Goal: Task Accomplishment & Management: Complete application form

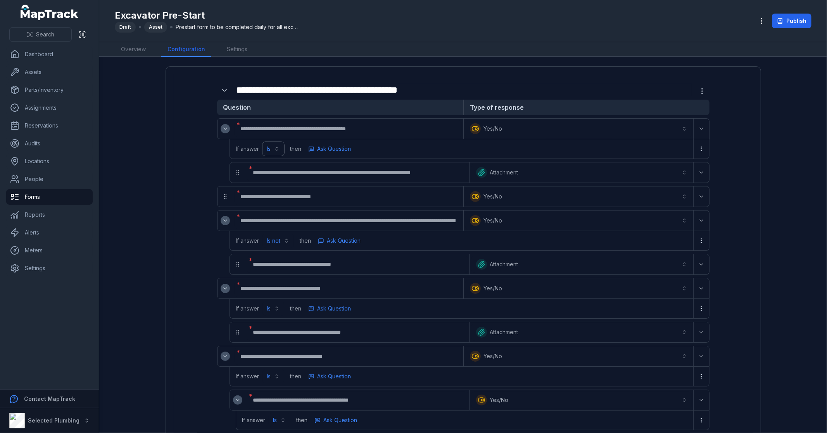
click at [274, 144] on button "Is" at bounding box center [273, 149] width 22 height 14
click at [235, 178] on div "Is not" at bounding box center [241, 182] width 77 height 14
click at [281, 150] on button "Is not ***" at bounding box center [277, 149] width 31 height 14
click at [695, 171] on button "Expand" at bounding box center [701, 172] width 12 height 12
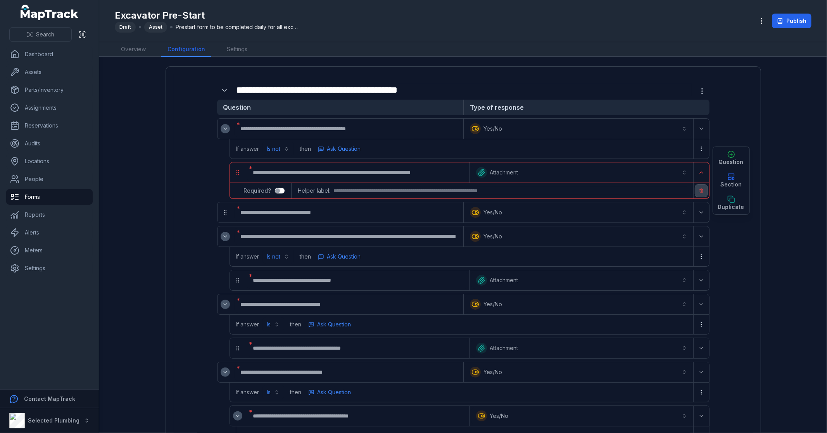
click at [700, 190] on icon "button" at bounding box center [701, 190] width 5 height 5
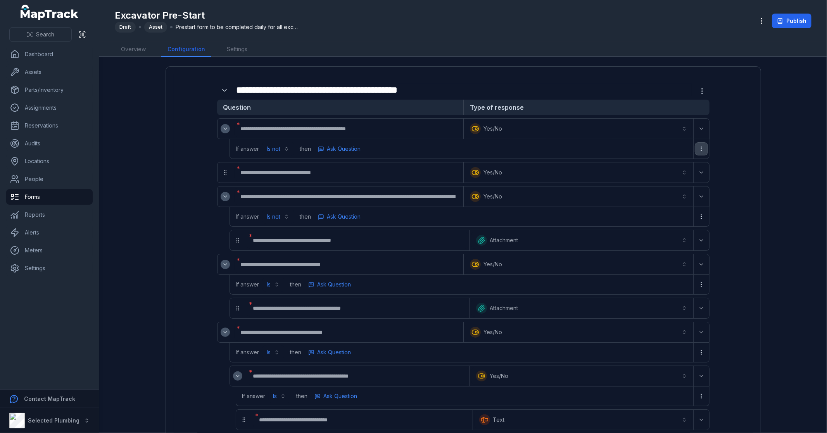
click at [701, 148] on icon "more-detail" at bounding box center [701, 149] width 6 height 6
click at [662, 181] on div "Remove Logic" at bounding box center [658, 182] width 86 height 14
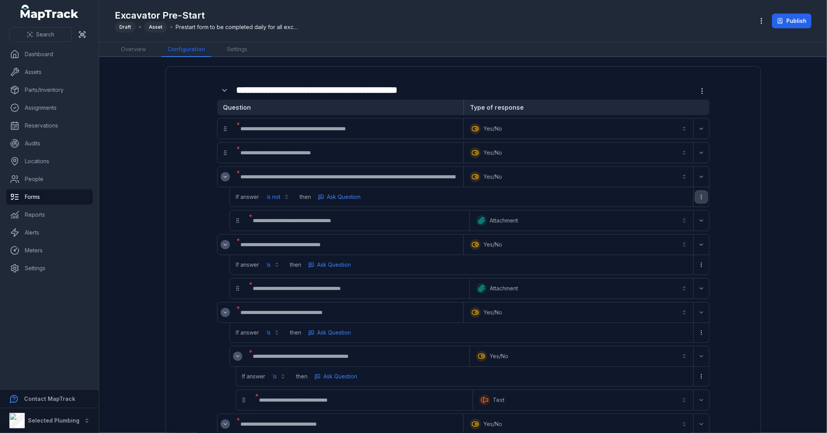
click at [701, 195] on button "more-detail" at bounding box center [701, 197] width 12 height 12
click at [660, 227] on div "Remove Logic" at bounding box center [658, 230] width 86 height 14
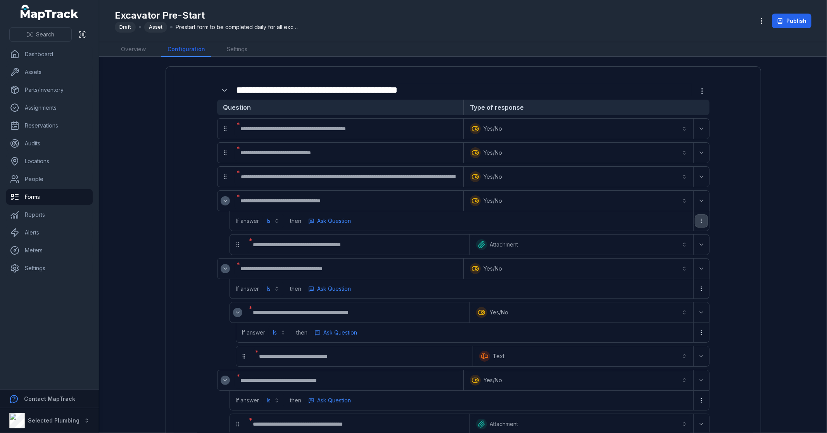
click at [701, 220] on button "more-detail" at bounding box center [701, 221] width 12 height 12
click at [667, 254] on div "Remove Logic" at bounding box center [658, 254] width 86 height 14
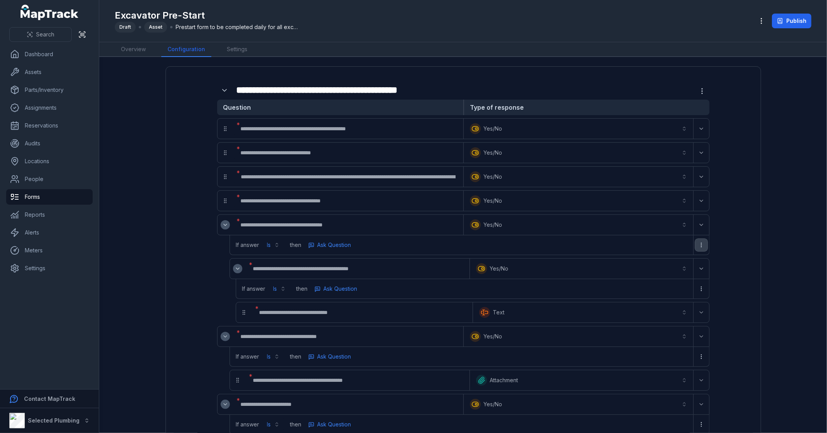
click at [698, 243] on icon "more-detail" at bounding box center [701, 245] width 6 height 6
click at [661, 276] on div "Remove Logic" at bounding box center [658, 279] width 86 height 14
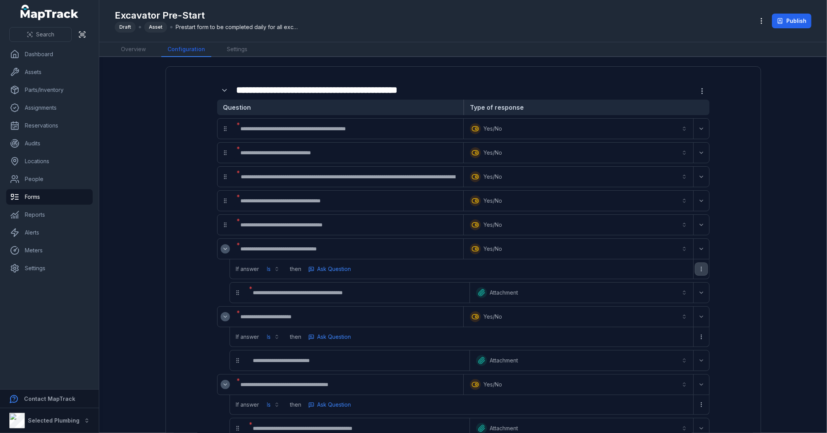
click at [699, 267] on icon "more-detail" at bounding box center [701, 269] width 6 height 6
click at [666, 302] on div "Remove Logic" at bounding box center [658, 303] width 86 height 14
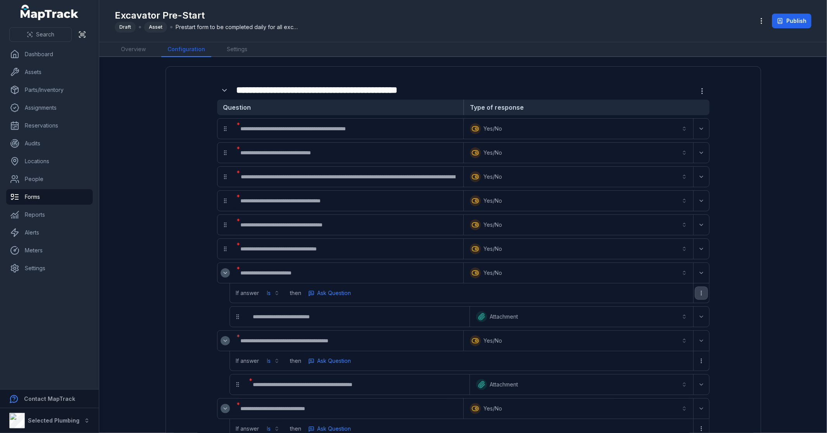
click at [701, 293] on circle "more-detail" at bounding box center [701, 293] width 0 height 0
click at [645, 326] on div "Remove Logic" at bounding box center [658, 327] width 86 height 14
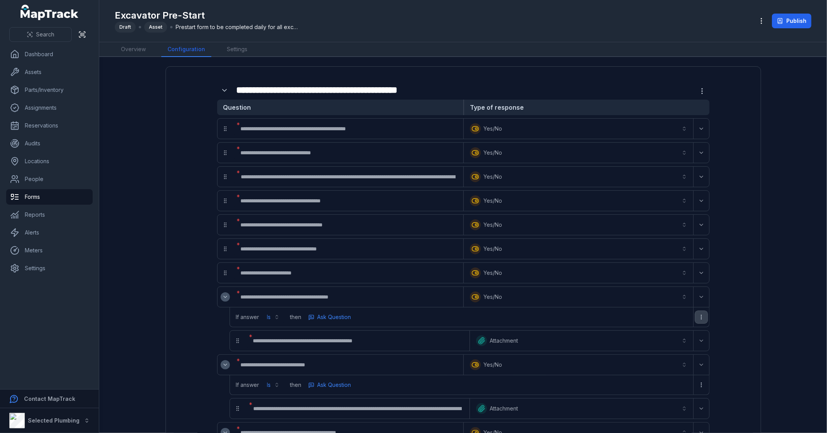
click at [699, 316] on icon "more-detail" at bounding box center [701, 317] width 6 height 6
click at [664, 348] on div "Remove Logic" at bounding box center [658, 351] width 86 height 14
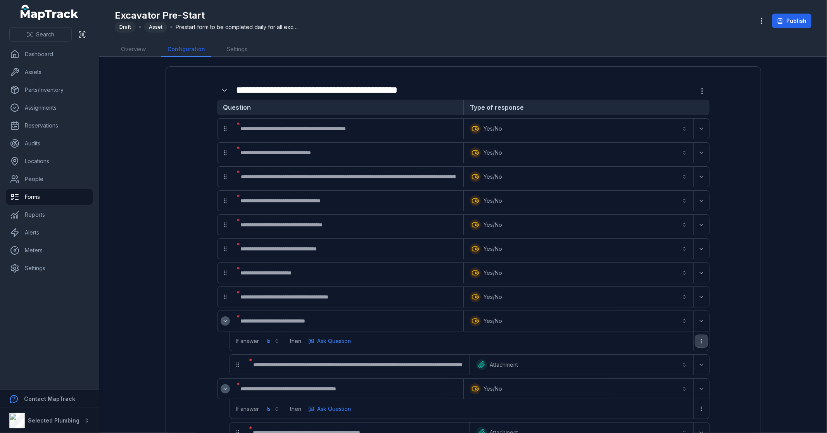
click at [700, 342] on icon "more-detail" at bounding box center [701, 341] width 6 height 6
click at [662, 370] on div "Remove Logic" at bounding box center [658, 375] width 86 height 14
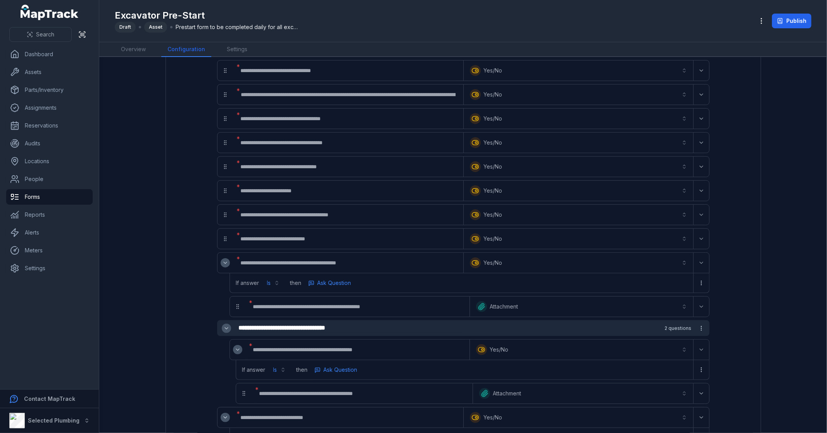
scroll to position [86, 0]
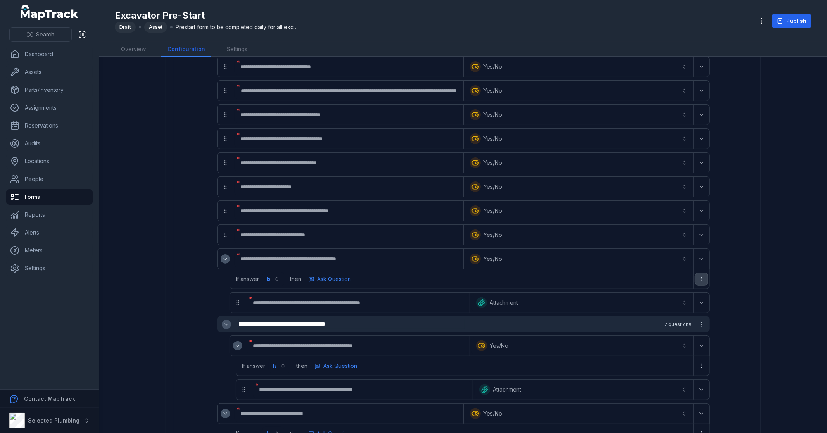
click at [699, 278] on icon "more-detail" at bounding box center [701, 279] width 6 height 6
click at [649, 312] on div "Remove Logic" at bounding box center [658, 313] width 86 height 14
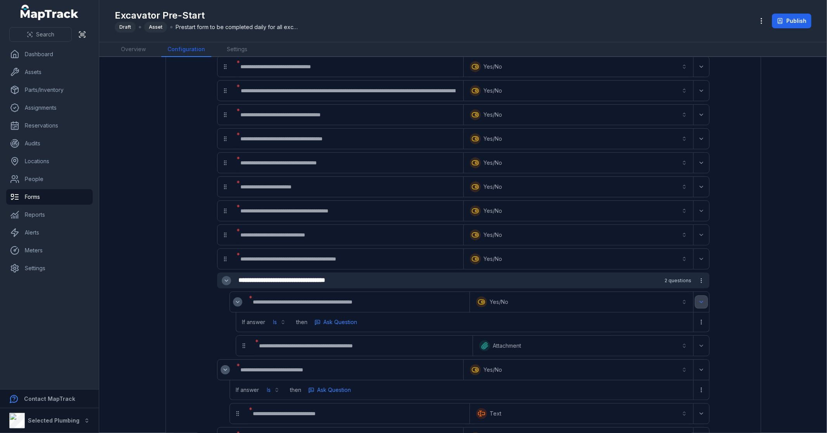
click at [697, 297] on button "Expand" at bounding box center [701, 302] width 12 height 12
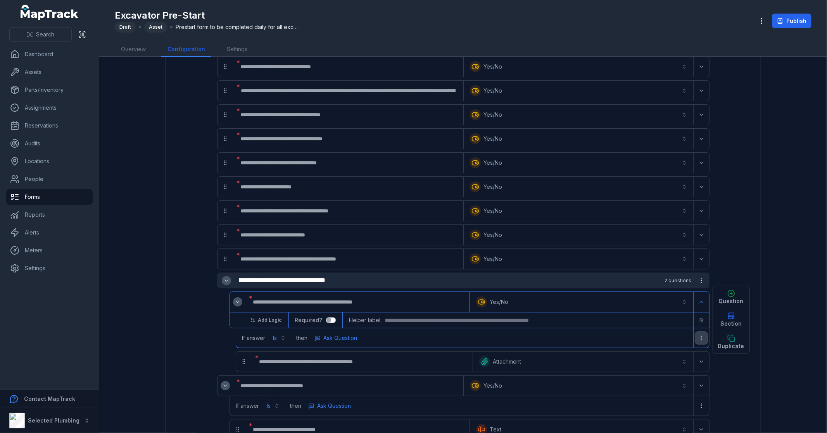
click at [698, 337] on icon "more-detail" at bounding box center [701, 338] width 6 height 6
click at [665, 370] on div "Remove Logic" at bounding box center [658, 372] width 86 height 14
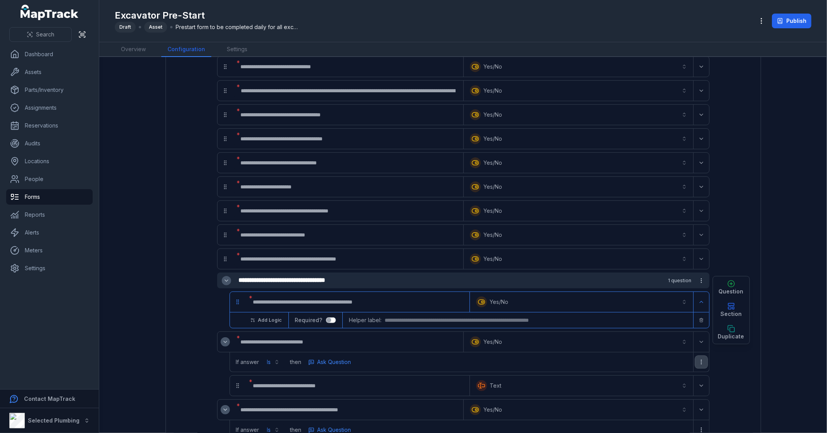
click at [698, 362] on icon "more-detail" at bounding box center [701, 362] width 6 height 6
click at [658, 392] on div "Remove Logic" at bounding box center [658, 396] width 86 height 14
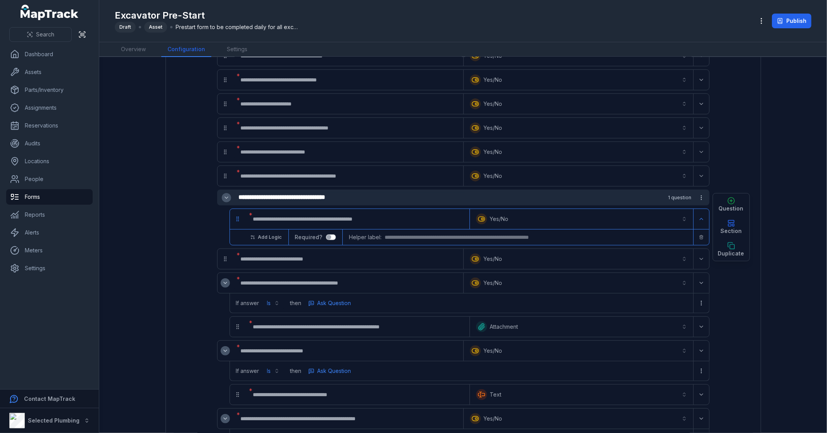
scroll to position [172, 0]
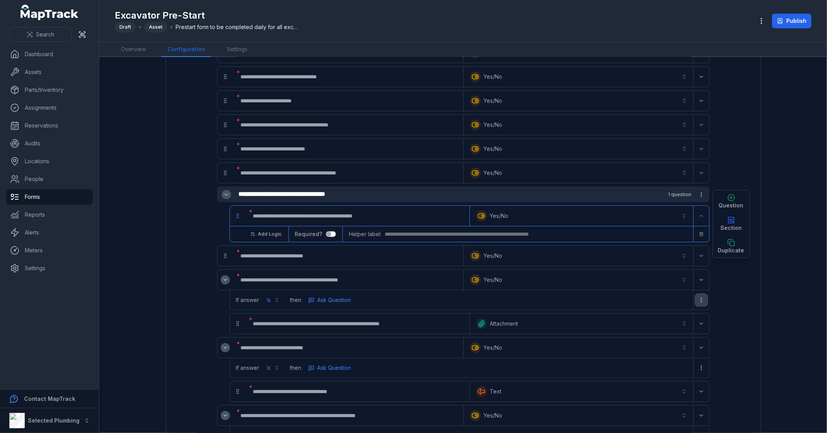
click at [699, 299] on icon "more-detail" at bounding box center [701, 300] width 6 height 6
click at [659, 336] on div "Remove Logic" at bounding box center [658, 334] width 86 height 14
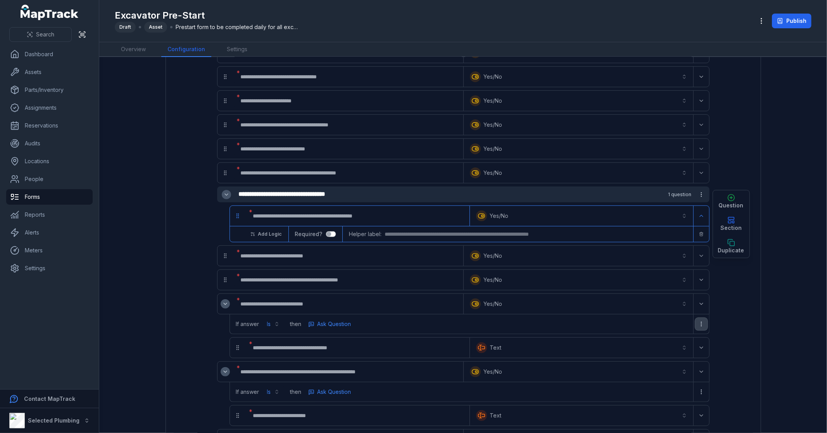
click at [698, 320] on button "more-detail" at bounding box center [701, 324] width 12 height 12
click at [669, 356] on div "Remove Logic" at bounding box center [658, 358] width 86 height 14
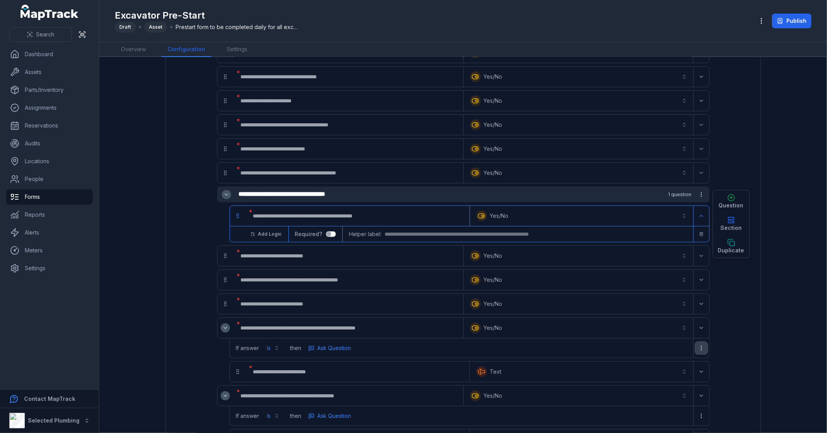
click at [698, 348] on icon "more-detail" at bounding box center [701, 348] width 6 height 6
drag, startPoint x: 661, startPoint y: 378, endPoint x: 670, endPoint y: 377, distance: 8.2
click at [661, 378] on div "Remove Logic" at bounding box center [658, 382] width 86 height 14
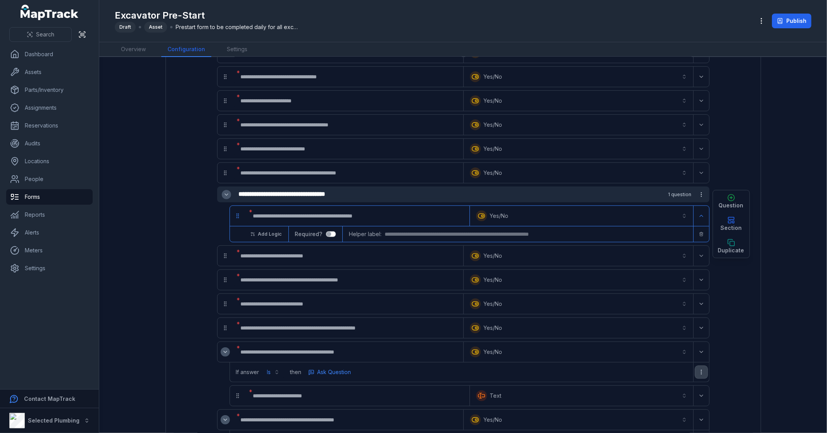
click at [698, 372] on icon "more-detail" at bounding box center [701, 372] width 6 height 6
click at [653, 406] on div "Remove Logic" at bounding box center [658, 407] width 86 height 14
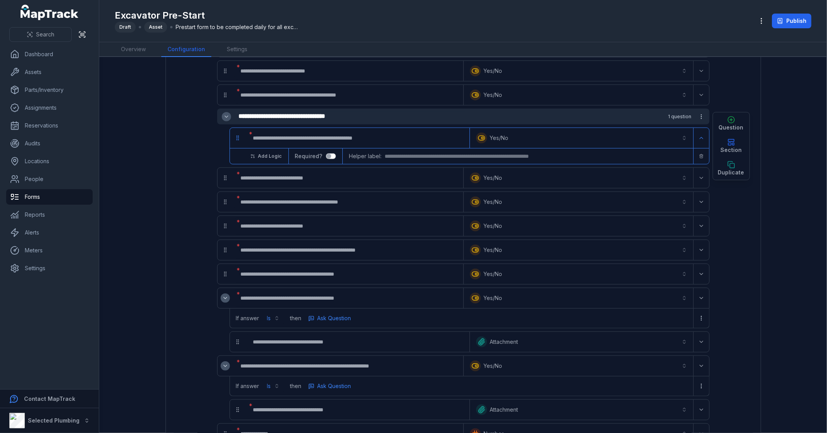
scroll to position [301, 0]
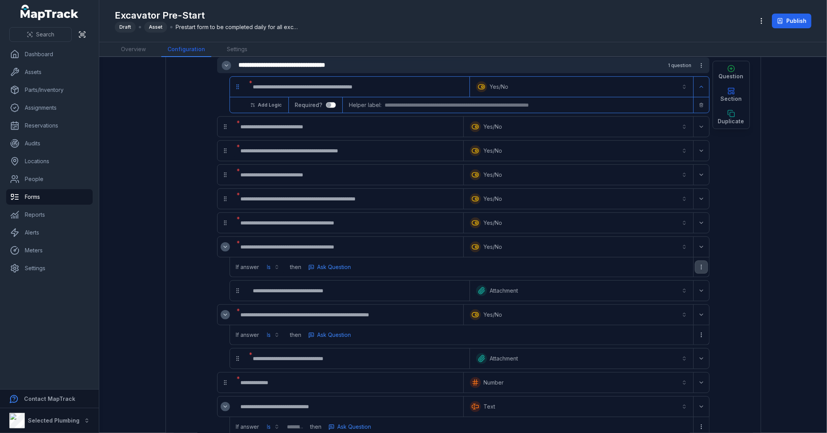
click at [701, 269] on icon "more-detail" at bounding box center [701, 267] width 6 height 6
click at [680, 305] on div "Remove Logic" at bounding box center [658, 301] width 86 height 14
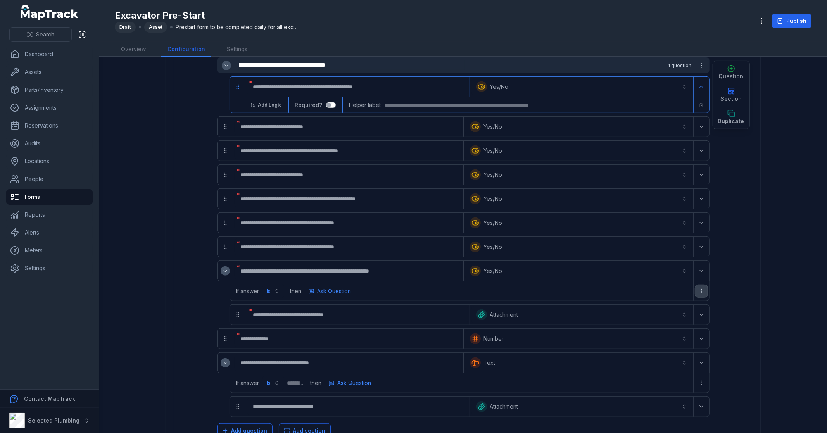
click at [700, 294] on icon "more-detail" at bounding box center [701, 291] width 6 height 6
click at [660, 324] on div "Remove Logic" at bounding box center [658, 326] width 86 height 14
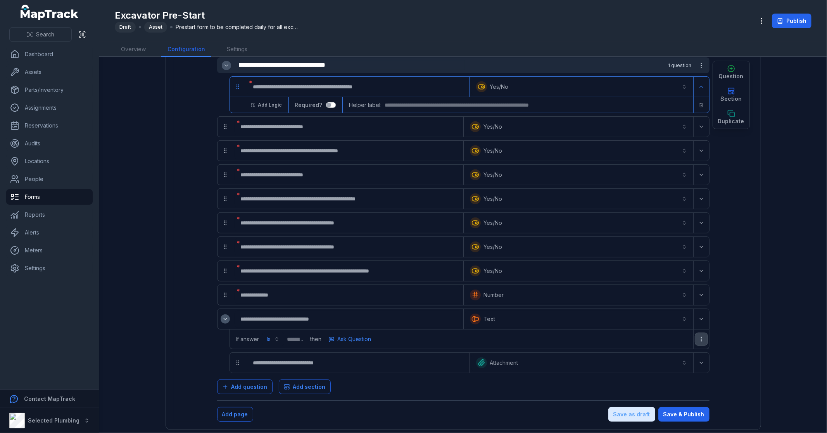
click at [701, 338] on circle "more-detail" at bounding box center [701, 337] width 0 height 0
click at [641, 374] on div "Remove Logic" at bounding box center [658, 373] width 86 height 14
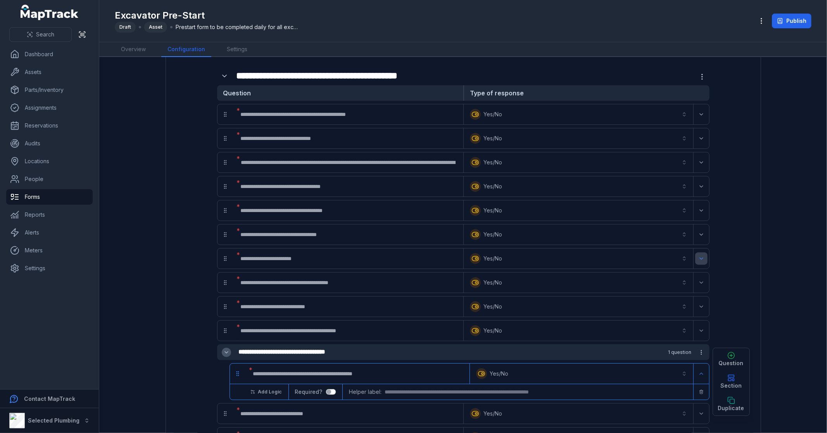
scroll to position [0, 0]
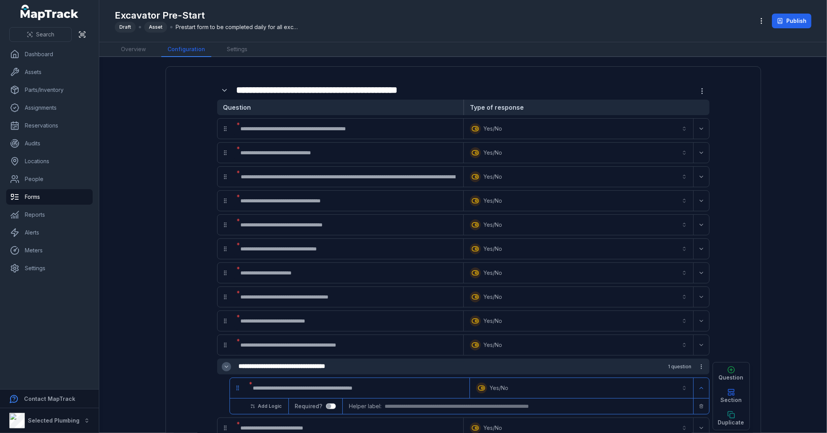
click at [767, 205] on main "**********" at bounding box center [463, 245] width 728 height 376
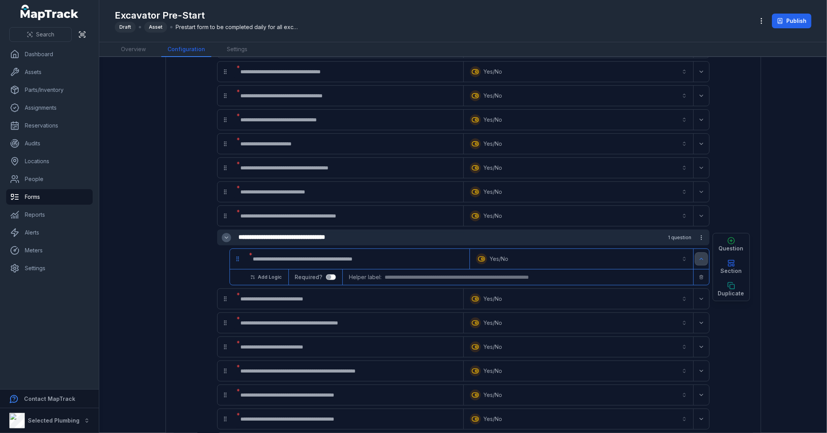
click at [698, 257] on icon "Expand" at bounding box center [701, 259] width 6 height 6
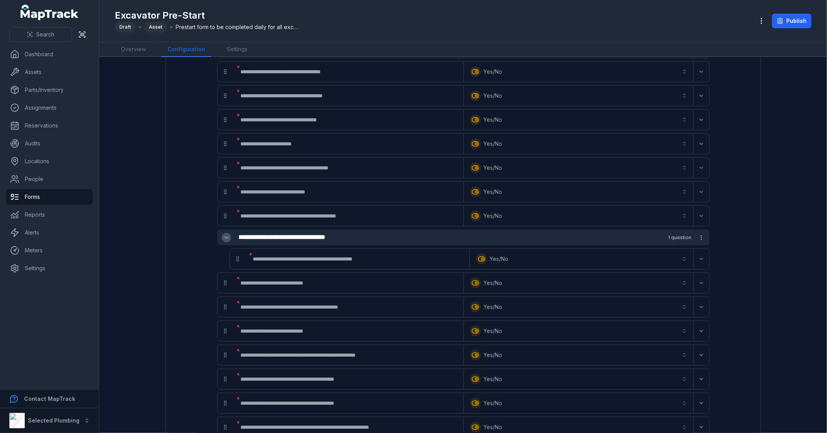
click at [735, 250] on div "**********" at bounding box center [463, 232] width 567 height 574
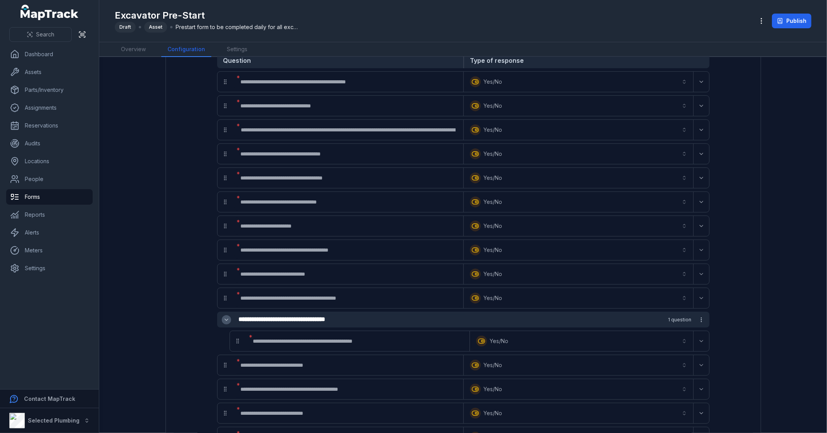
scroll to position [0, 0]
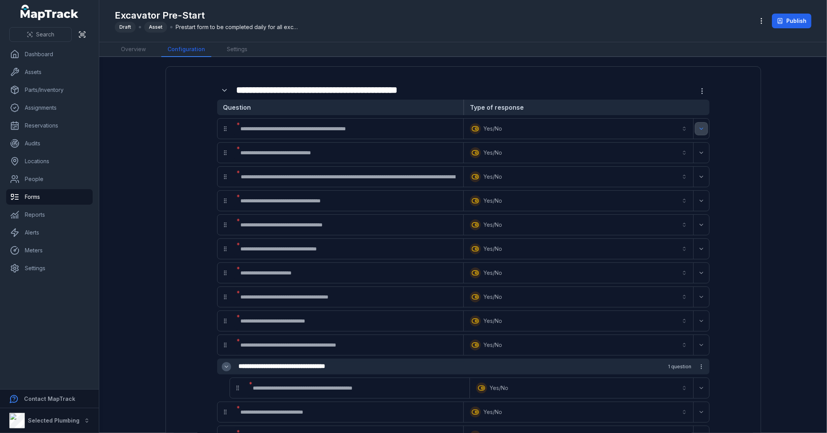
click at [701, 126] on button "Expand" at bounding box center [701, 129] width 12 height 12
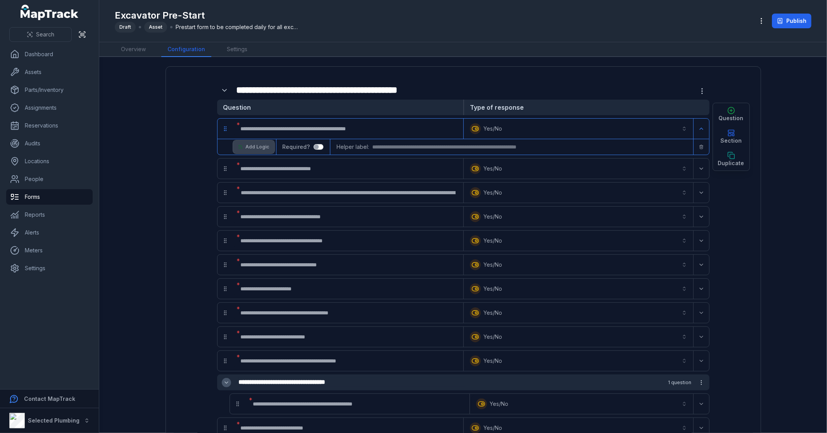
click at [255, 147] on span "Add Logic" at bounding box center [258, 147] width 24 height 6
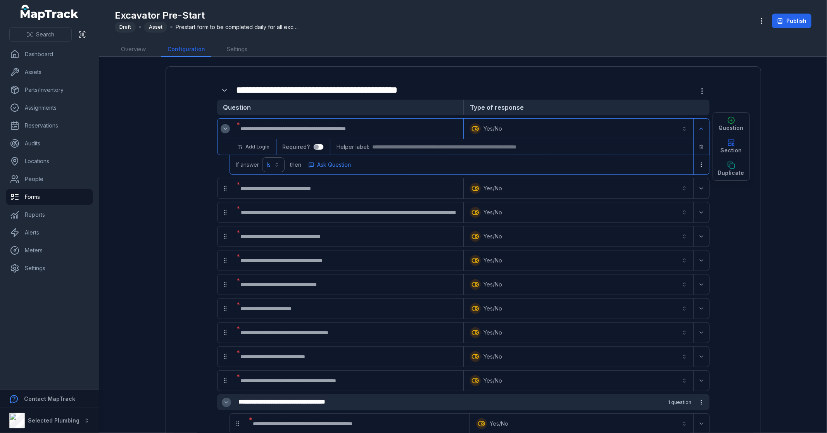
click at [265, 161] on button "Is" at bounding box center [273, 165] width 22 height 14
click at [293, 162] on span "then" at bounding box center [295, 165] width 11 height 8
click at [266, 164] on button "Is" at bounding box center [273, 165] width 22 height 14
click at [245, 196] on div "Is not" at bounding box center [241, 198] width 64 height 8
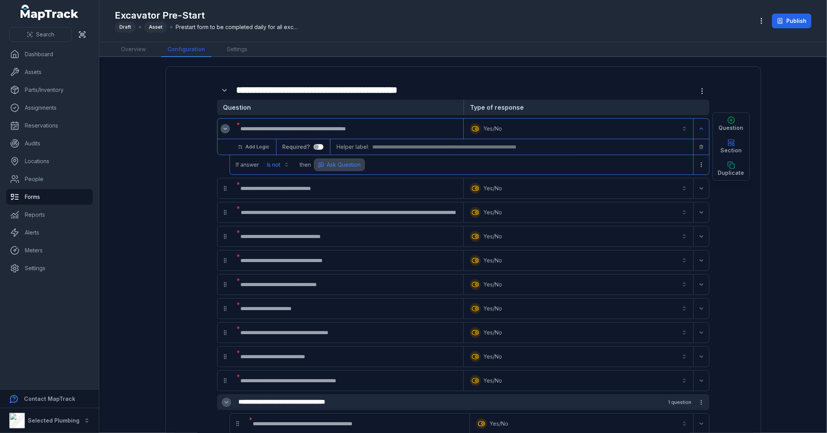
click at [344, 167] on span "Ask Question" at bounding box center [344, 165] width 34 height 8
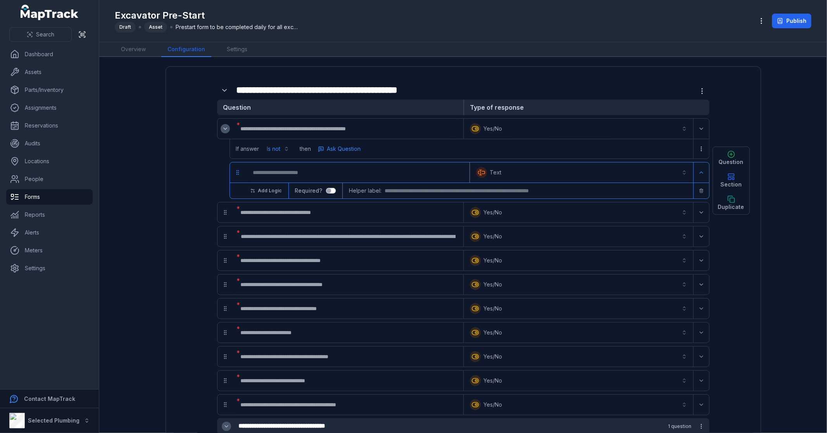
click at [327, 172] on input ":r2fk:-form-item-label" at bounding box center [357, 172] width 221 height 17
type input "**********"
click at [166, 178] on div "**********" at bounding box center [464, 398] width 596 height 665
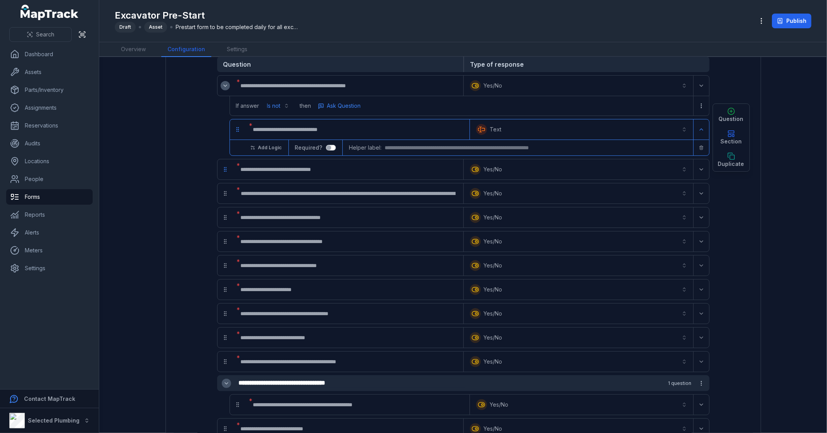
click at [222, 171] on icon "drag" at bounding box center [225, 169] width 6 height 6
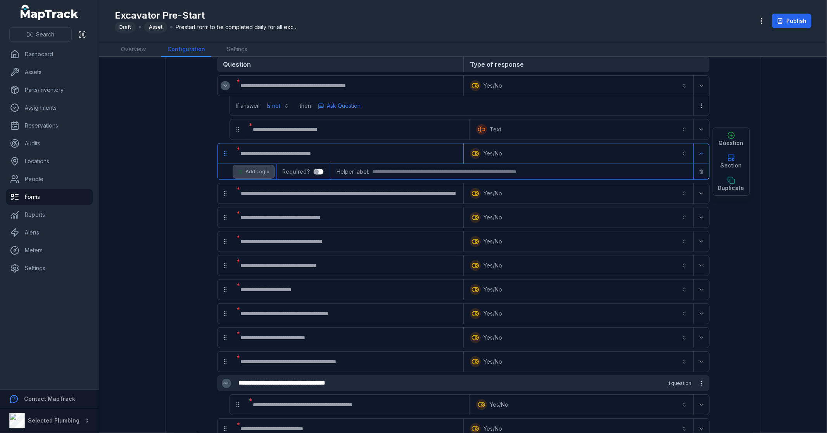
click at [247, 170] on span "Add Logic" at bounding box center [258, 172] width 24 height 6
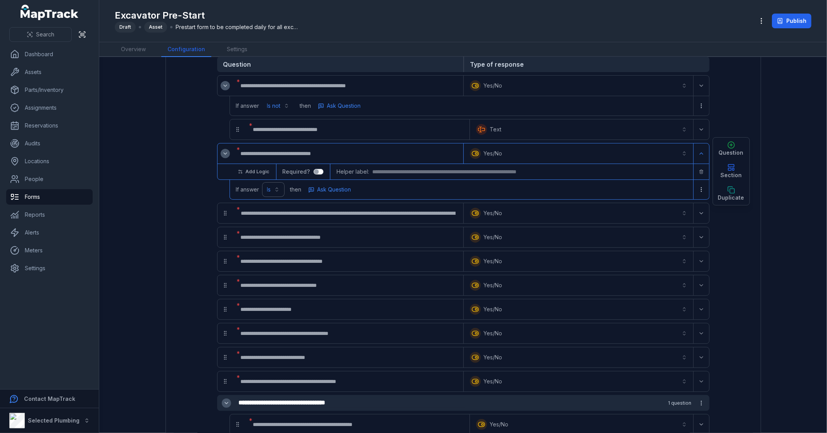
click at [268, 188] on button "Is" at bounding box center [273, 190] width 22 height 14
click at [231, 218] on div "Is not" at bounding box center [241, 223] width 77 height 14
click at [340, 188] on span "Ask Question" at bounding box center [344, 190] width 34 height 8
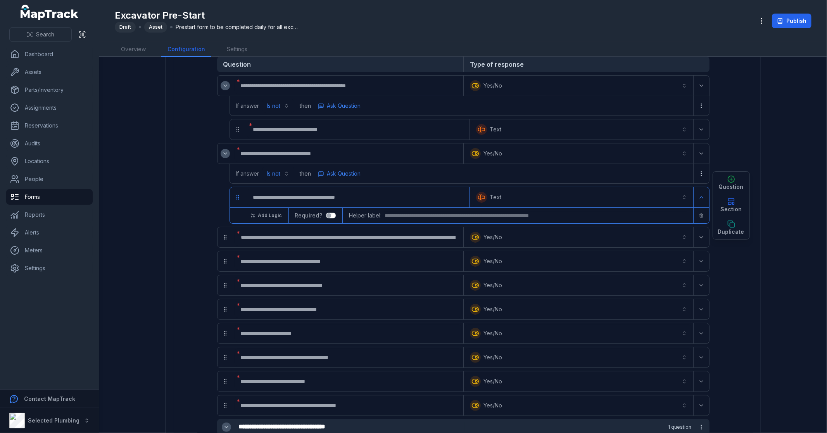
type input "**********"
click at [699, 196] on icon "Expand" at bounding box center [701, 197] width 6 height 6
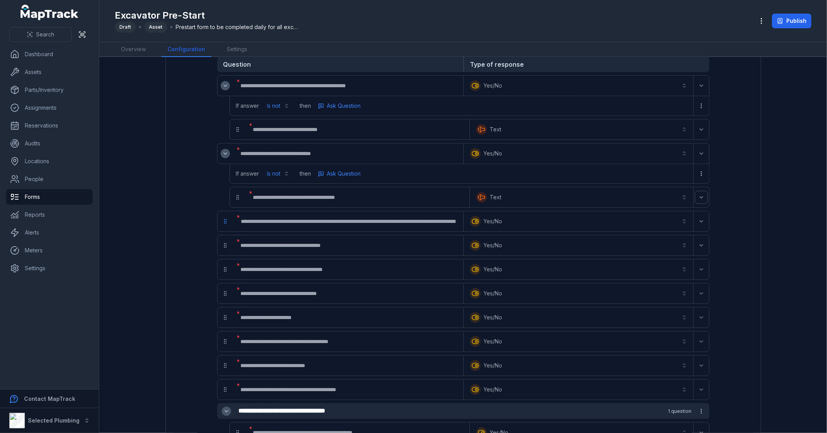
click at [223, 224] on icon "drag" at bounding box center [225, 221] width 6 height 6
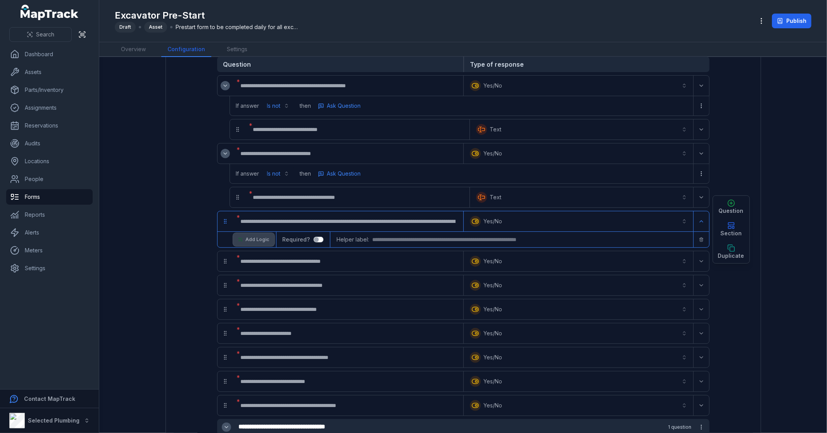
click at [254, 238] on span "Add Logic" at bounding box center [258, 240] width 24 height 6
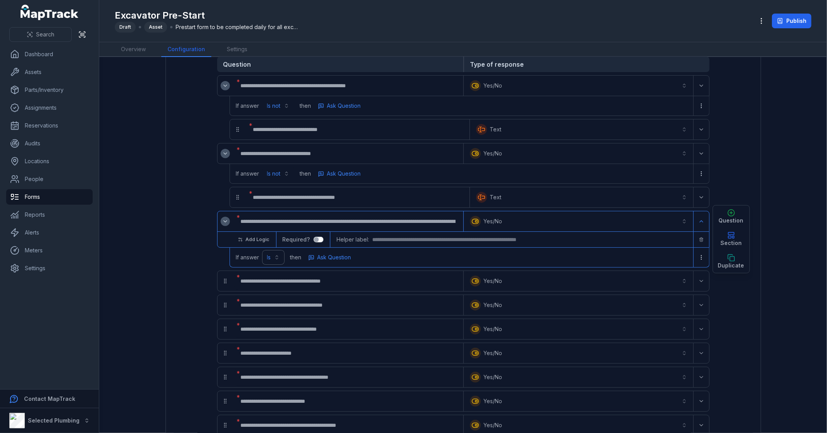
click at [273, 257] on button "Is" at bounding box center [273, 257] width 22 height 14
click at [250, 292] on div "Is not" at bounding box center [241, 291] width 64 height 8
click at [346, 259] on span "Ask Question" at bounding box center [344, 258] width 34 height 8
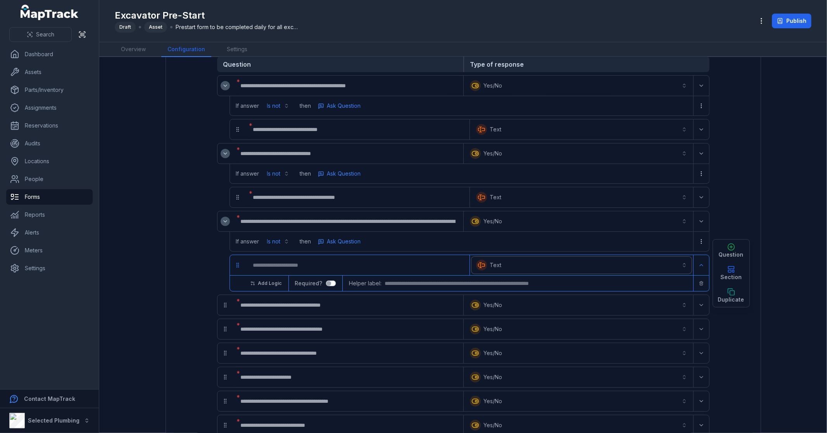
click at [494, 265] on button "Text *******" at bounding box center [581, 265] width 220 height 17
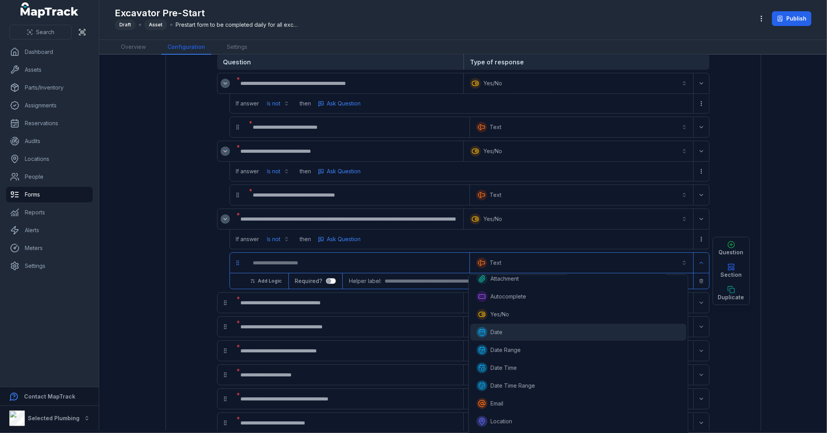
scroll to position [0, 0]
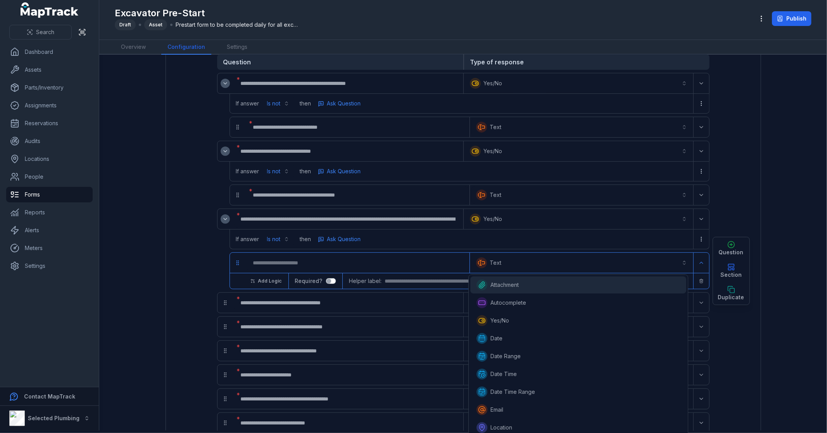
click at [523, 288] on div "Attachment" at bounding box center [579, 285] width 204 height 11
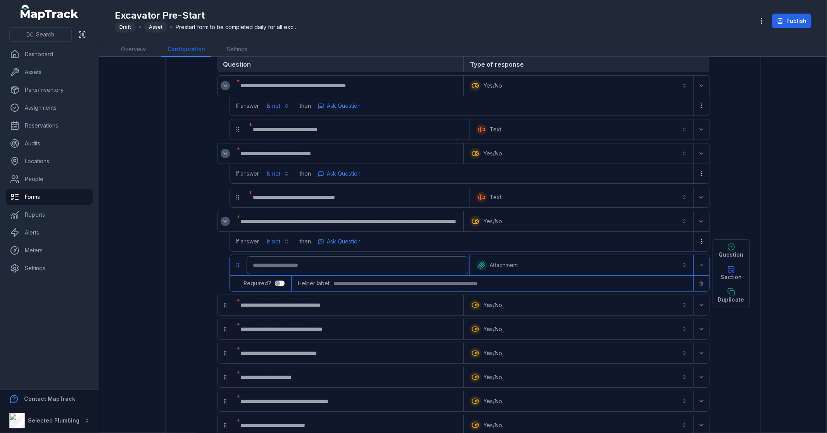
click at [299, 268] on input ":r2gq:-form-item-label" at bounding box center [357, 265] width 221 height 17
type input "*"
type input "**********"
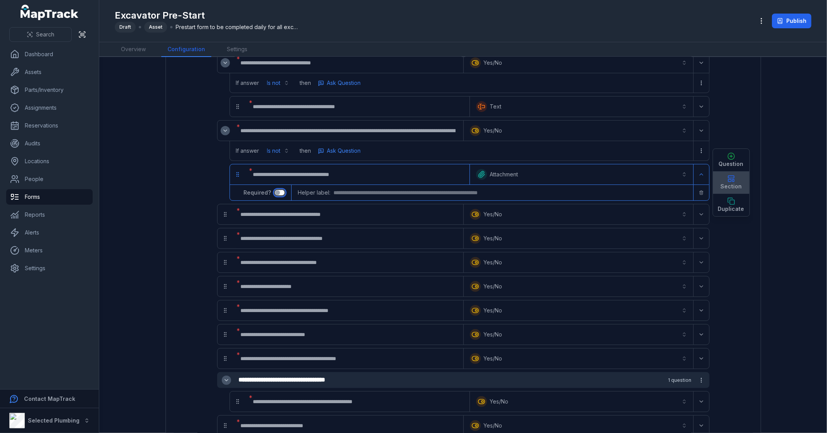
scroll to position [396, 0]
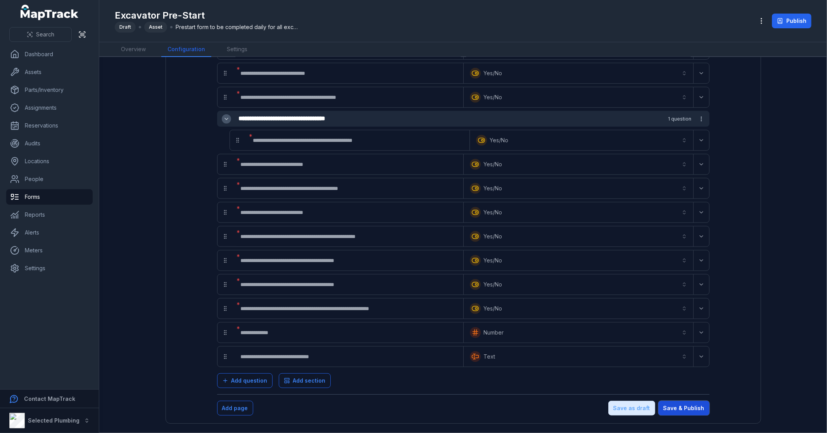
click at [689, 408] on button "Save & Publish" at bounding box center [683, 408] width 51 height 15
